Goal: Task Accomplishment & Management: Use online tool/utility

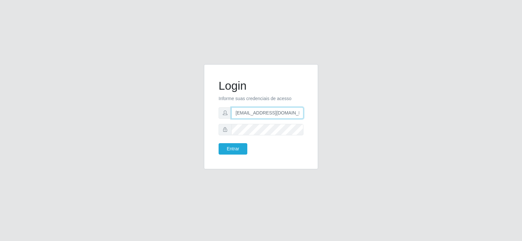
drag, startPoint x: 287, startPoint y: 113, endPoint x: 208, endPoint y: 116, distance: 79.3
click at [208, 116] on div "Login Informe suas credenciais de acesso [EMAIL_ADDRESS][DOMAIN_NAME] Entrar" at bounding box center [261, 116] width 114 height 105
type input "[DOMAIN_NAME]"
drag, startPoint x: 267, startPoint y: 114, endPoint x: 220, endPoint y: 107, distance: 48.1
click at [219, 116] on div "[DOMAIN_NAME]" at bounding box center [260, 112] width 85 height 11
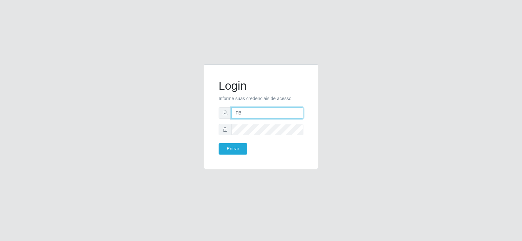
type input "[EMAIL_ADDRESS][DOMAIN_NAME]"
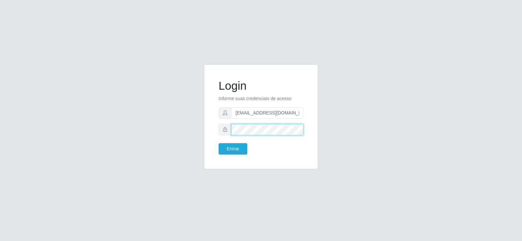
click at [218, 131] on div at bounding box center [260, 129] width 85 height 11
click at [224, 145] on button "Entrar" at bounding box center [232, 148] width 29 height 11
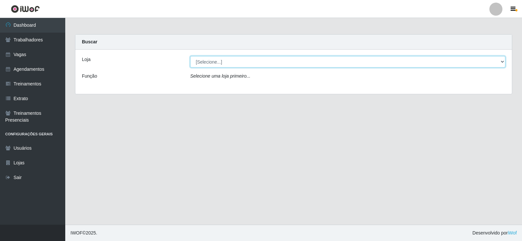
click at [222, 56] on select "[Selecione...] Supermercado Tadeu - [GEOGRAPHIC_DATA]" at bounding box center [347, 61] width 315 height 11
select select "195"
click at [190, 56] on select "[Selecione...] Supermercado Tadeu - [GEOGRAPHIC_DATA]" at bounding box center [347, 61] width 315 height 11
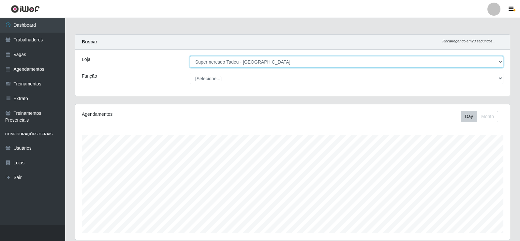
scroll to position [163, 0]
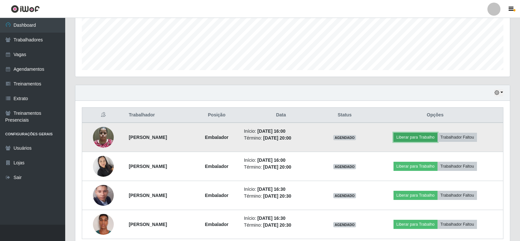
click at [422, 137] on button "Liberar para Trabalho" at bounding box center [416, 137] width 44 height 9
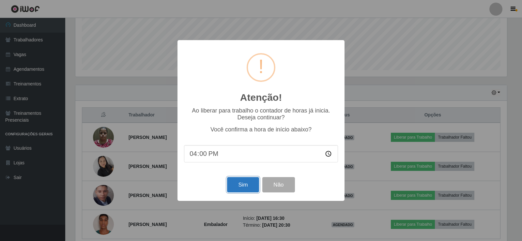
click at [241, 187] on button "Sim" at bounding box center [243, 184] width 32 height 15
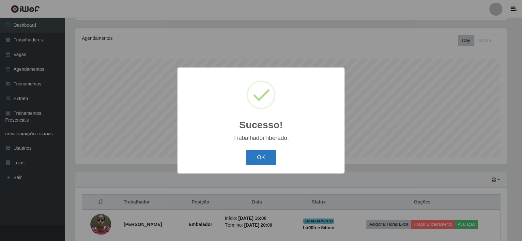
click at [271, 152] on button "OK" at bounding box center [261, 157] width 30 height 15
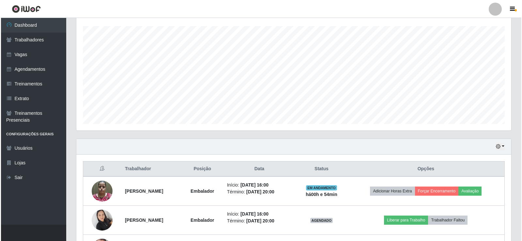
scroll to position [141, 0]
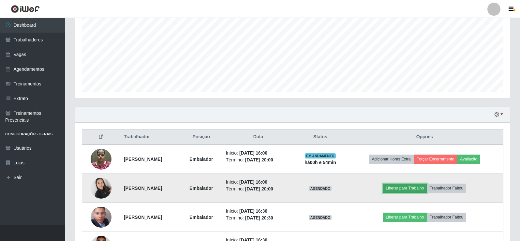
click at [422, 189] on button "Liberar para Trabalho" at bounding box center [405, 188] width 44 height 9
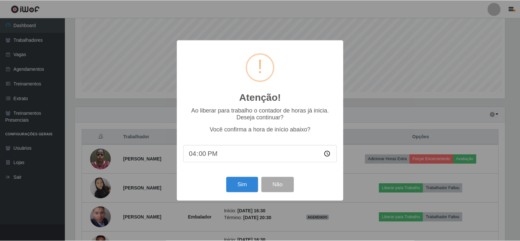
scroll to position [135, 431]
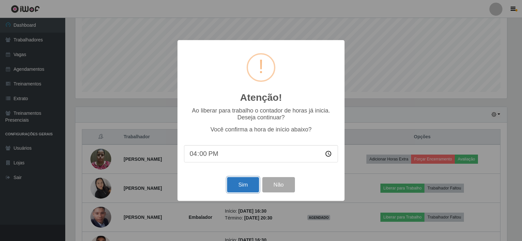
click at [249, 186] on button "Sim" at bounding box center [243, 184] width 32 height 15
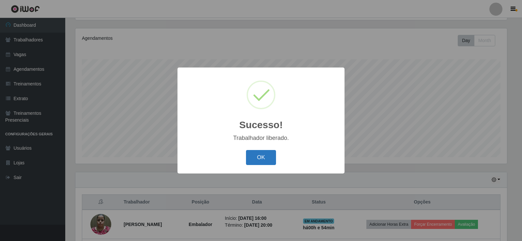
click at [252, 157] on button "OK" at bounding box center [261, 157] width 30 height 15
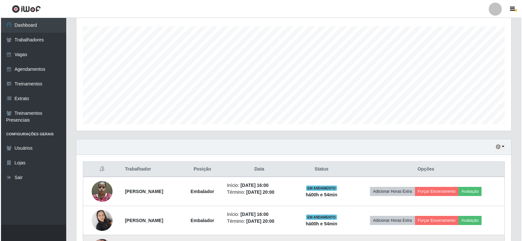
scroll to position [174, 0]
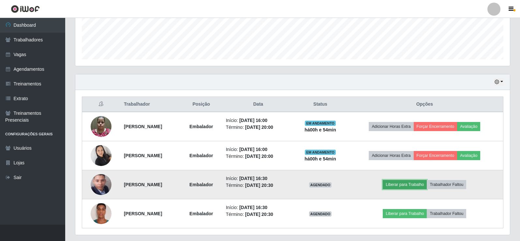
click at [417, 181] on button "Liberar para Trabalho" at bounding box center [405, 184] width 44 height 9
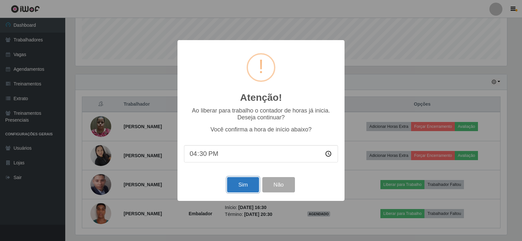
click at [243, 188] on button "Sim" at bounding box center [243, 184] width 32 height 15
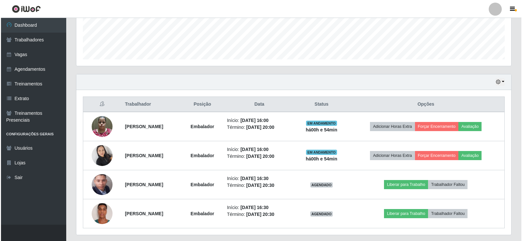
scroll to position [0, 0]
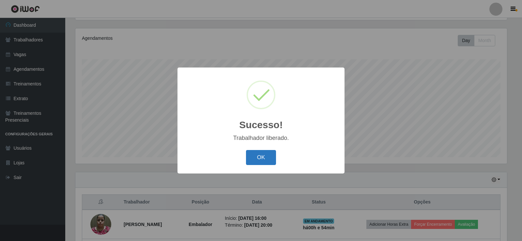
click at [246, 161] on button "OK" at bounding box center [261, 157] width 30 height 15
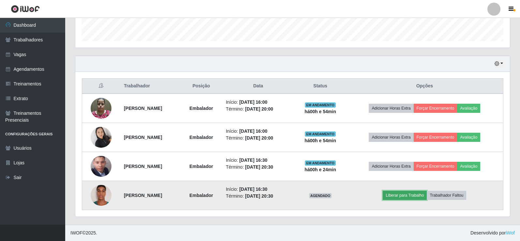
click at [400, 192] on button "Liberar para Trabalho" at bounding box center [405, 195] width 44 height 9
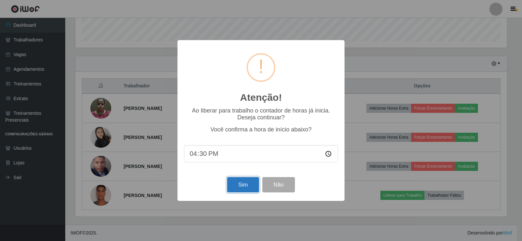
click at [246, 187] on button "Sim" at bounding box center [243, 184] width 32 height 15
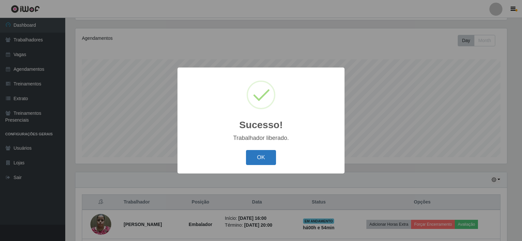
click at [258, 163] on button "OK" at bounding box center [261, 157] width 30 height 15
